Goal: Find specific page/section: Find specific page/section

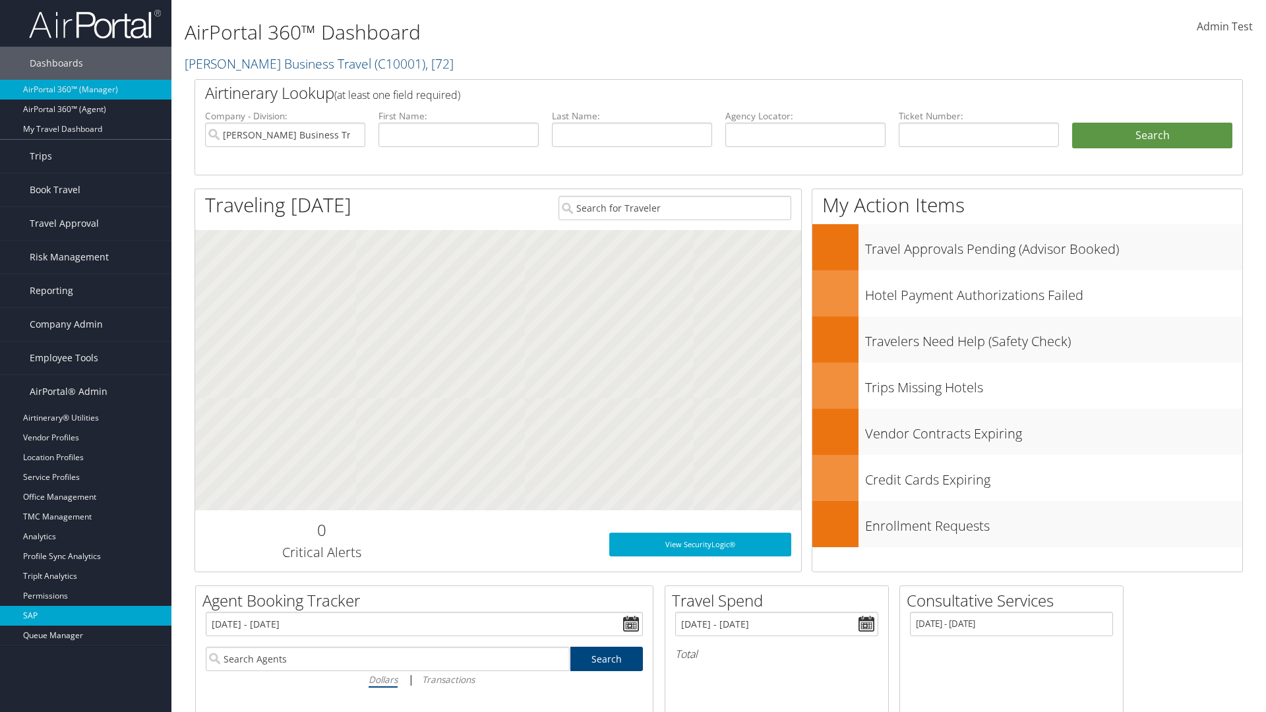
click at [86, 616] on link "SAP" at bounding box center [85, 616] width 171 height 20
